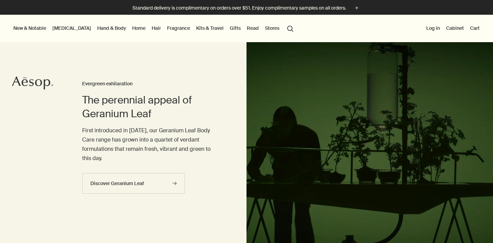
click at [435, 26] on button "Log in" at bounding box center [433, 28] width 16 height 9
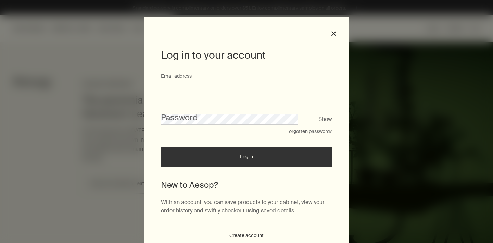
type input "**********"
click at [247, 159] on button "Log in" at bounding box center [246, 157] width 171 height 21
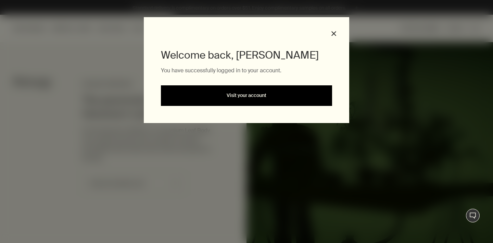
click at [266, 99] on link "Visit your account" at bounding box center [246, 95] width 171 height 21
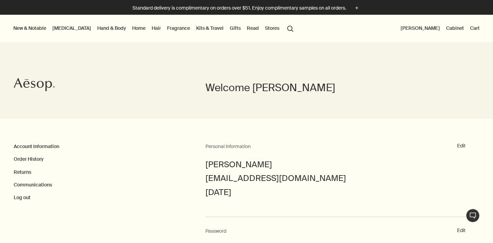
click at [60, 28] on link "[MEDICAL_DATA]" at bounding box center [71, 28] width 41 height 9
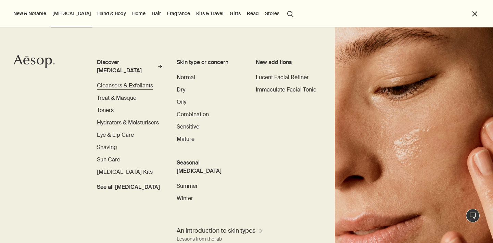
click at [111, 82] on span "Cleansers & Exfoliants" at bounding box center [125, 85] width 56 height 7
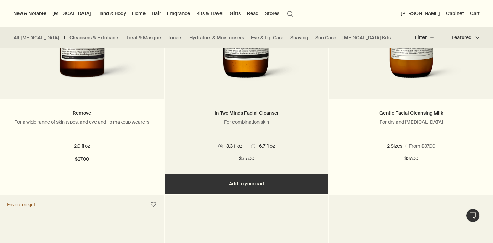
scroll to position [735, 0]
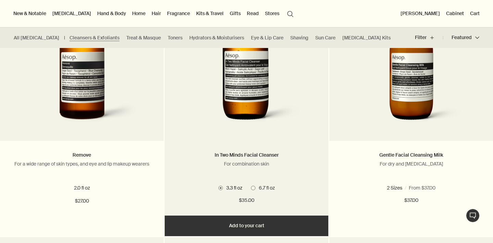
click at [245, 109] on img at bounding box center [246, 67] width 124 height 127
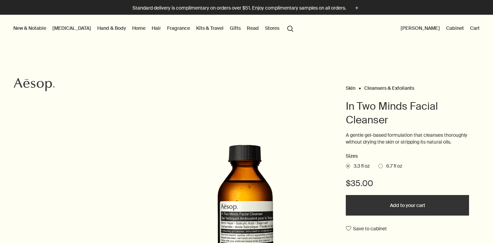
click at [383, 168] on span at bounding box center [381, 166] width 4 height 4
click at [379, 167] on input "6.7 fl oz" at bounding box center [379, 165] width 0 height 4
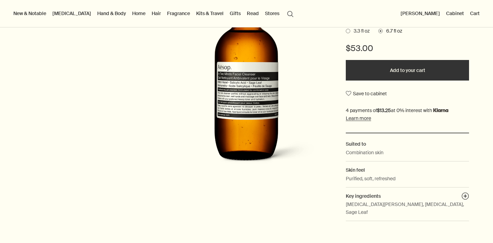
scroll to position [136, 0]
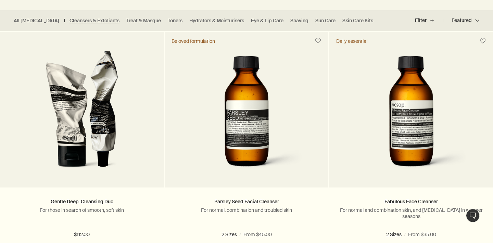
scroll to position [188, 0]
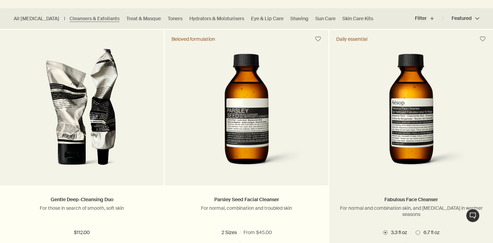
click at [401, 126] on img at bounding box center [411, 111] width 124 height 127
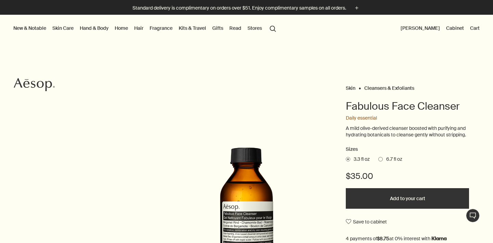
click at [381, 159] on span at bounding box center [381, 159] width 4 height 4
click at [379, 159] on input "6.7 fl oz" at bounding box center [379, 158] width 0 height 4
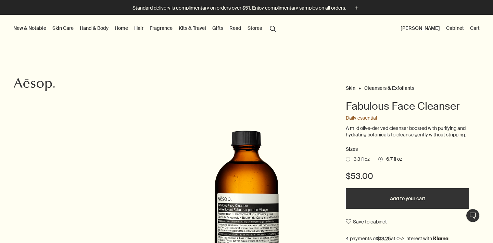
click at [412, 196] on button "Add to your cart" at bounding box center [407, 198] width 123 height 21
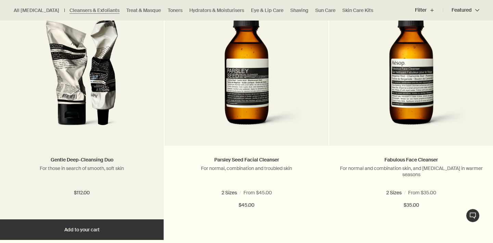
scroll to position [274, 0]
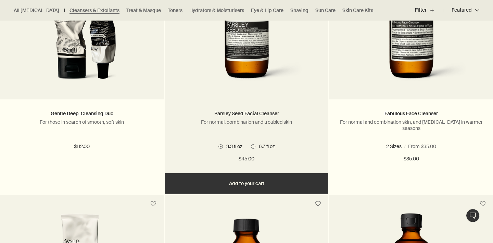
click at [253, 60] on img at bounding box center [246, 25] width 124 height 127
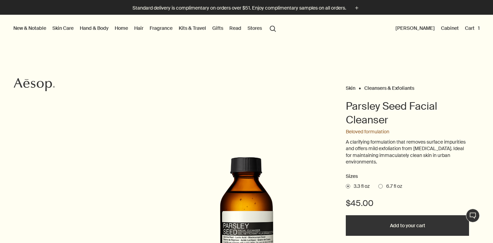
click at [382, 185] on span at bounding box center [381, 186] width 4 height 4
click at [379, 185] on input "6.7 fl oz" at bounding box center [379, 185] width 0 height 4
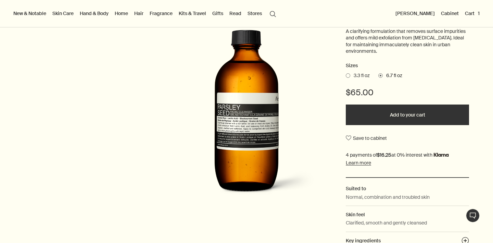
scroll to position [127, 0]
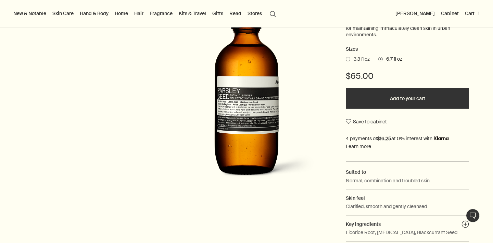
click at [402, 97] on button "Add to your cart" at bounding box center [407, 98] width 123 height 21
click at [469, 12] on button "Cart 2" at bounding box center [472, 13] width 19 height 9
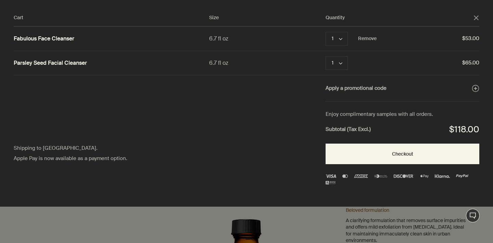
click at [52, 38] on link "Fabulous Face Cleanser" at bounding box center [44, 38] width 61 height 7
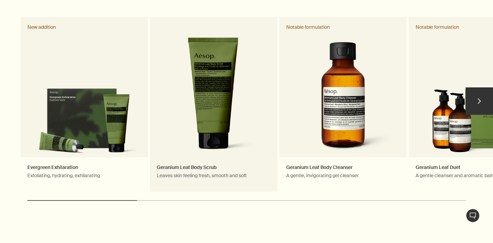
scroll to position [360, 0]
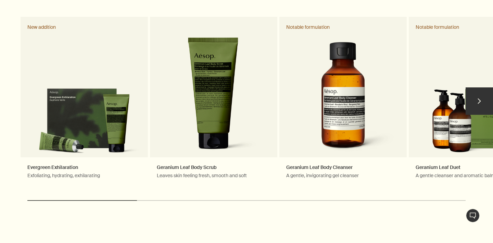
click at [481, 87] on button "chevron" at bounding box center [479, 100] width 27 height 27
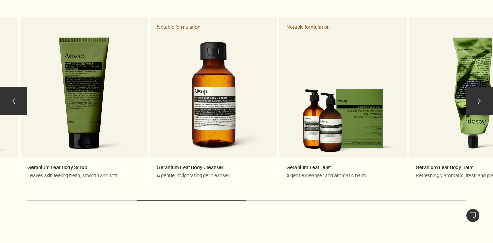
click at [481, 87] on button "chevron" at bounding box center [479, 100] width 27 height 27
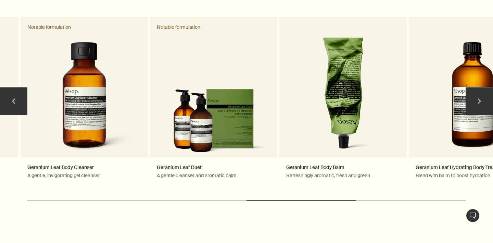
click at [481, 87] on button "chevron" at bounding box center [479, 100] width 27 height 27
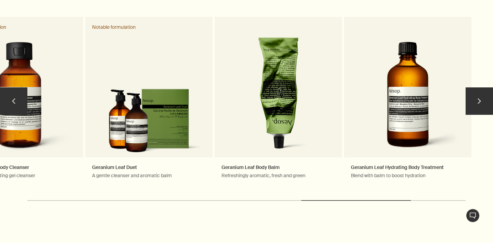
click at [481, 87] on button "chevron" at bounding box center [479, 100] width 27 height 27
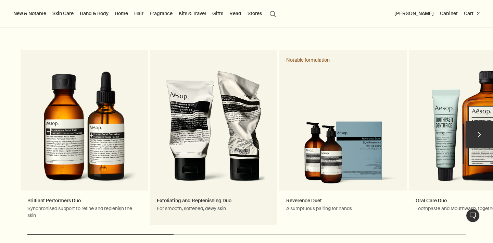
scroll to position [1025, 0]
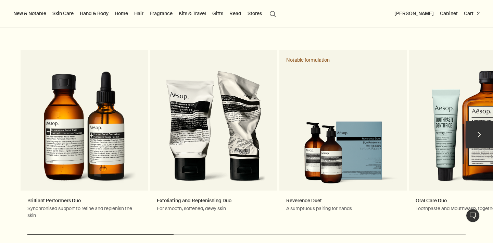
click at [477, 121] on button "chevron" at bounding box center [479, 134] width 27 height 27
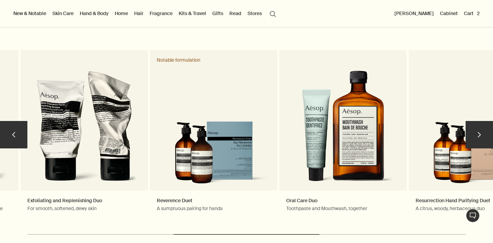
click at [477, 121] on button "chevron" at bounding box center [479, 134] width 27 height 27
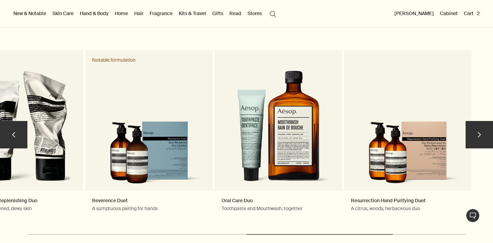
click at [477, 121] on button "chevron" at bounding box center [479, 134] width 27 height 27
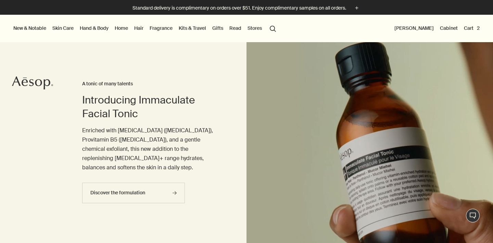
click at [277, 29] on button "search Search" at bounding box center [273, 28] width 12 height 13
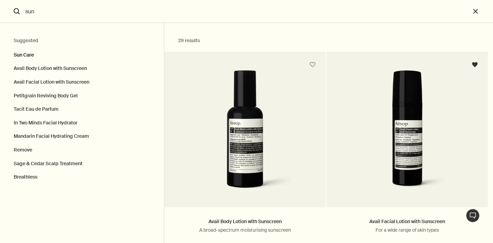
click at [30, 56] on button "Sun Care" at bounding box center [82, 53] width 164 height 17
type input "Sun Care"
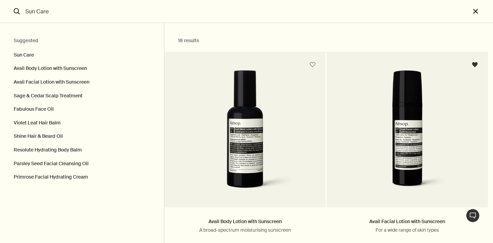
click at [478, 10] on button "close" at bounding box center [482, 11] width 23 height 23
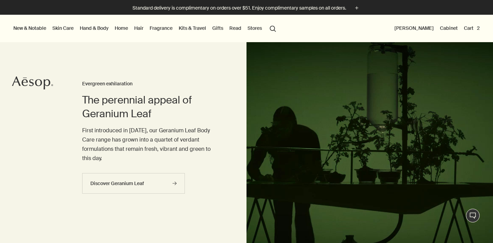
click at [469, 29] on button "Cart 2" at bounding box center [472, 28] width 19 height 9
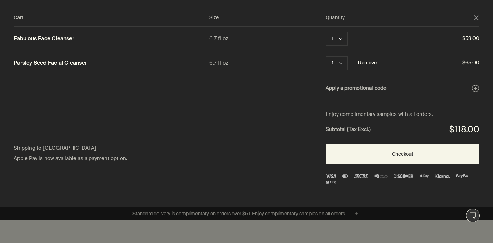
click at [365, 65] on button "Remove" at bounding box center [367, 63] width 19 height 8
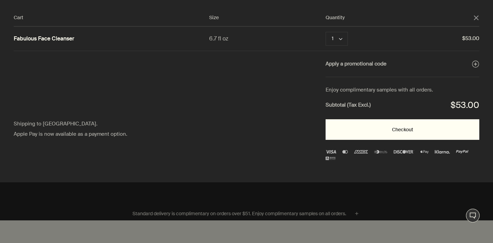
click at [349, 133] on button "Checkout" at bounding box center [403, 129] width 154 height 21
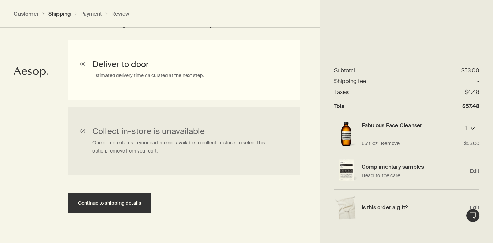
scroll to position [202, 0]
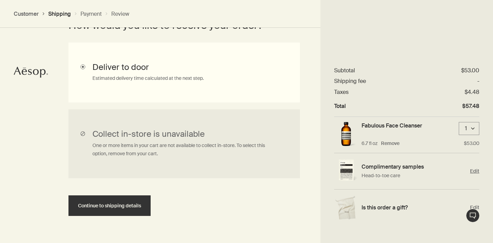
click at [475, 171] on span "Edit" at bounding box center [474, 171] width 9 height 7
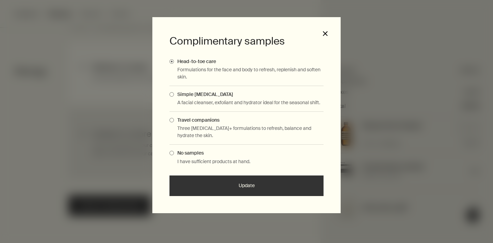
click at [324, 34] on button "close" at bounding box center [325, 33] width 6 height 6
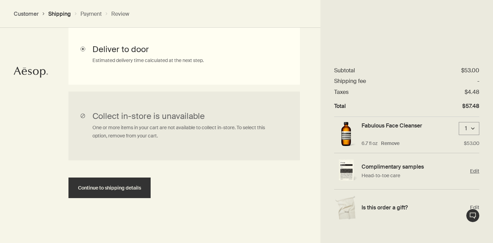
scroll to position [219, 0]
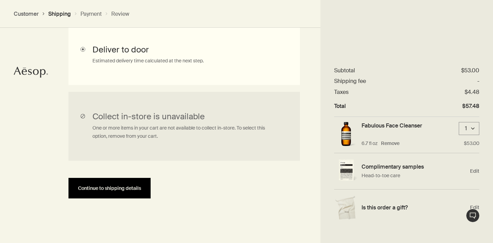
click at [132, 181] on button "Continue to shipping details" at bounding box center [110, 188] width 82 height 21
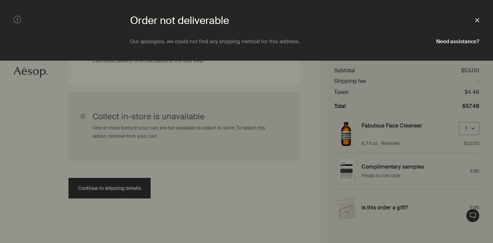
click at [478, 20] on polygon at bounding box center [478, 20] width 4 height 4
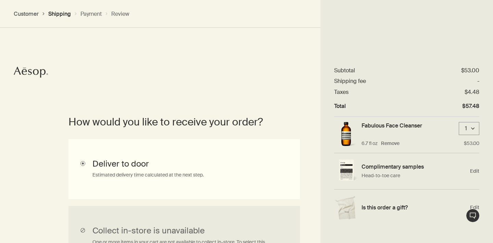
scroll to position [103, 0]
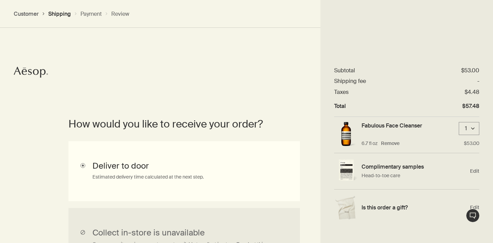
click at [217, 165] on input "Deliver to door Estimated delivery time calculated at the next step." at bounding box center [185, 171] width 232 height 60
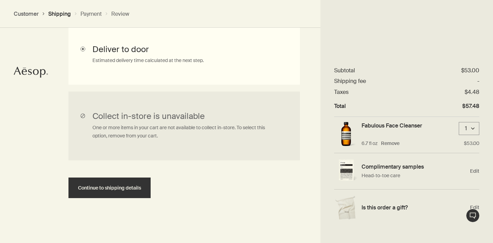
scroll to position [219, 0]
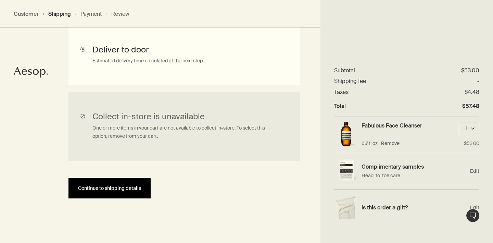
click at [110, 191] on button "Continue to shipping details" at bounding box center [110, 188] width 82 height 21
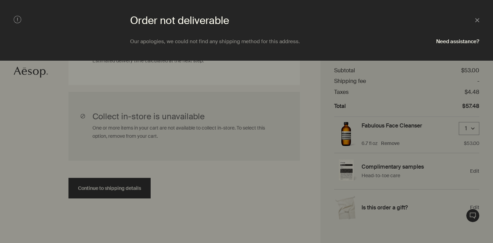
click at [16, 19] on icon at bounding box center [18, 20] width 8 height 8
click at [19, 20] on icon at bounding box center [18, 20] width 8 height 8
click at [478, 19] on icon "Close" at bounding box center [478, 20] width 4 height 4
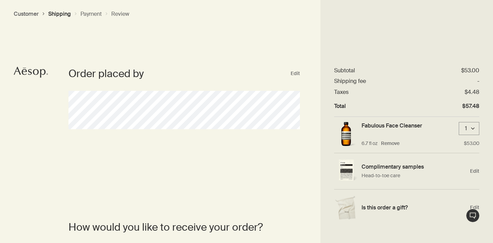
scroll to position [0, 0]
click at [27, 16] on button "Customer" at bounding box center [26, 13] width 25 height 7
click at [29, 12] on button "Customer" at bounding box center [26, 13] width 25 height 7
click at [26, 75] on icon "Aesop logo" at bounding box center [31, 72] width 34 height 11
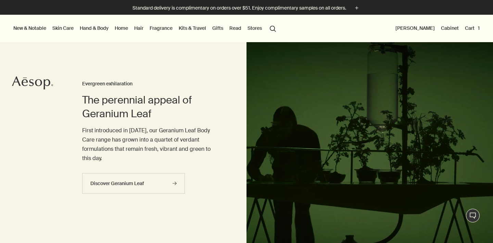
click at [413, 27] on button "[PERSON_NAME]" at bounding box center [415, 28] width 42 height 9
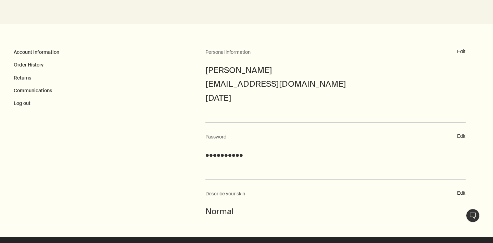
scroll to position [128, 0]
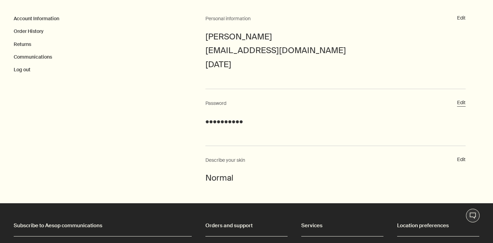
click at [461, 102] on button "Edit" at bounding box center [461, 102] width 9 height 7
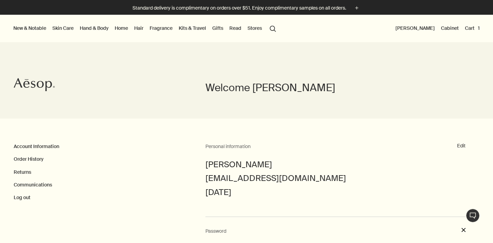
scroll to position [0, 0]
click at [29, 81] on icon "Aesop" at bounding box center [34, 85] width 41 height 14
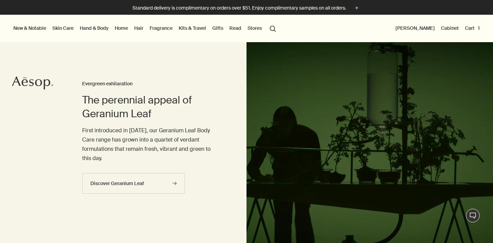
click at [472, 29] on button "Cart 1" at bounding box center [472, 28] width 17 height 9
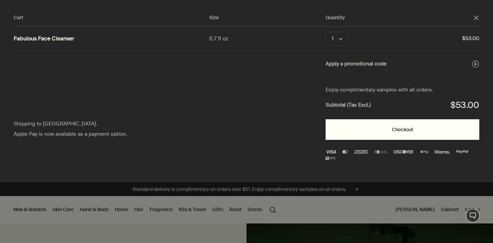
click at [378, 135] on button "Checkout" at bounding box center [403, 129] width 154 height 21
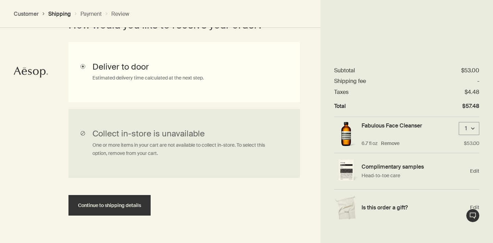
scroll to position [217, 0]
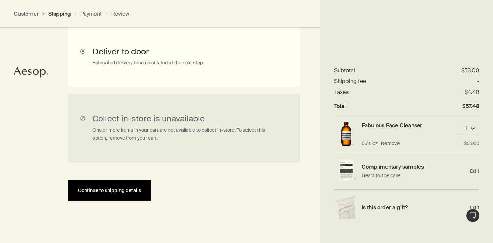
click at [127, 192] on button "Continue to shipping details" at bounding box center [110, 190] width 82 height 21
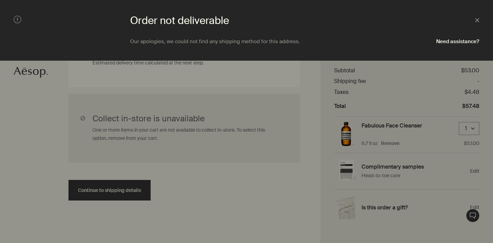
click at [19, 16] on icon at bounding box center [18, 20] width 8 height 8
click at [18, 19] on icon at bounding box center [18, 20] width 8 height 8
click at [24, 113] on div at bounding box center [246, 121] width 493 height 243
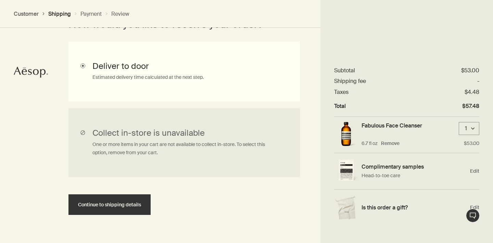
scroll to position [203, 0]
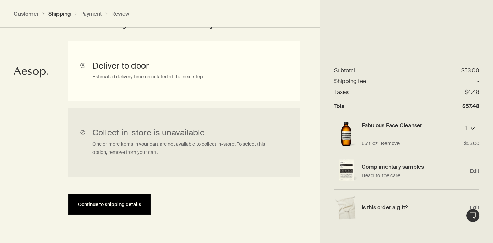
click at [80, 198] on button "Continue to shipping details" at bounding box center [110, 204] width 82 height 21
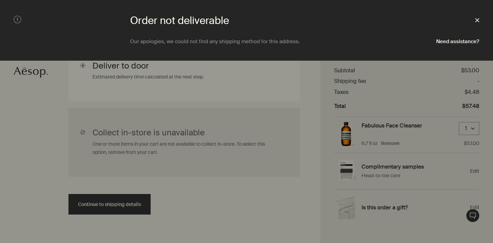
click at [478, 20] on polygon at bounding box center [478, 20] width 4 height 4
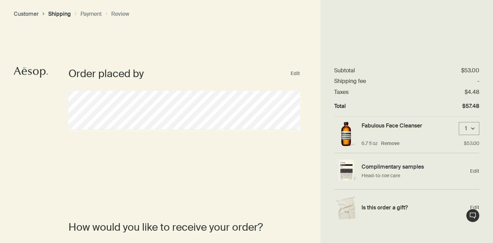
scroll to position [0, 0]
click at [32, 71] on icon "Aesop logo" at bounding box center [31, 72] width 34 height 11
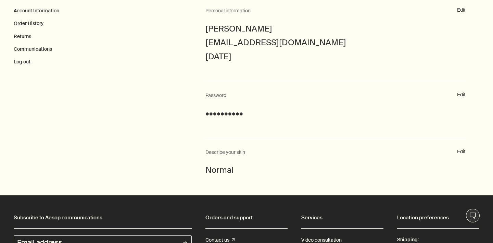
scroll to position [133, 0]
